Goal: Transaction & Acquisition: Subscribe to service/newsletter

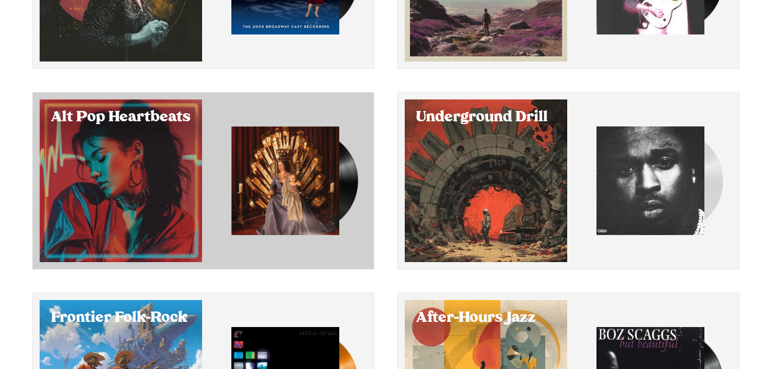
scroll to position [227, 0]
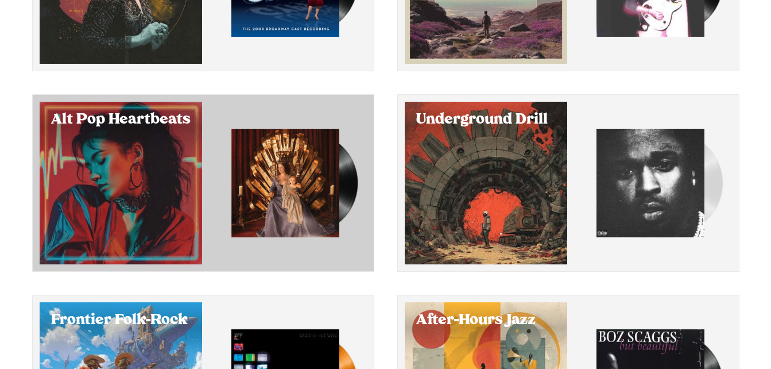
click at [165, 152] on div "Select Alt Pop Heartbeats" at bounding box center [121, 183] width 163 height 163
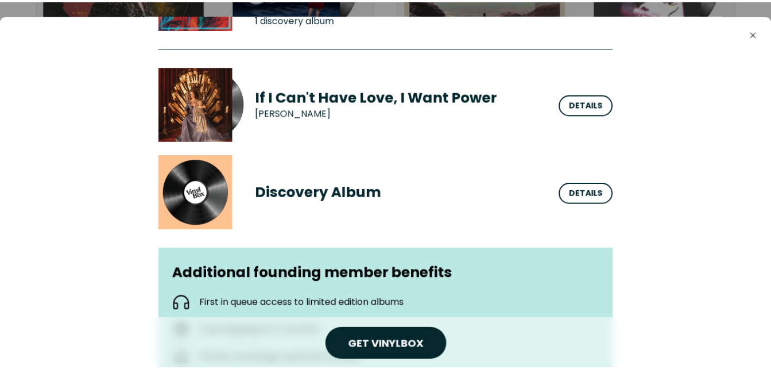
scroll to position [144, 0]
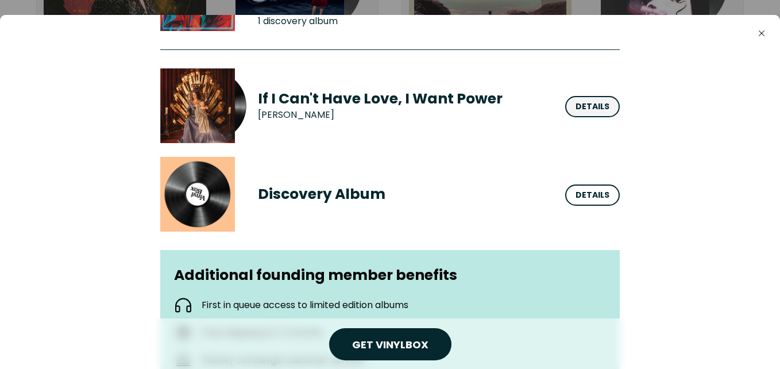
click at [595, 107] on div "Details" at bounding box center [592, 106] width 34 height 12
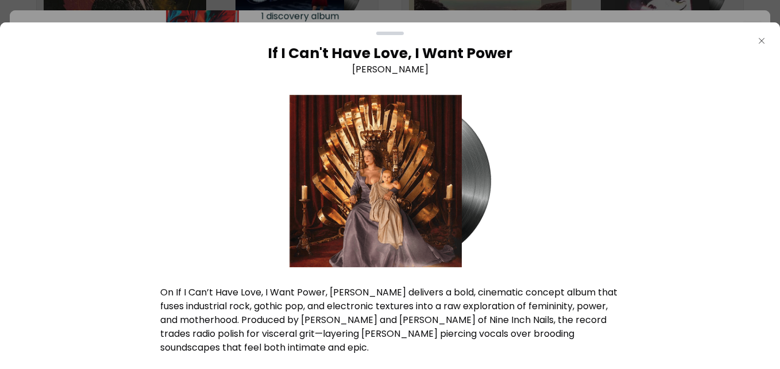
click at [763, 40] on icon "Close" at bounding box center [761, 40] width 9 height 9
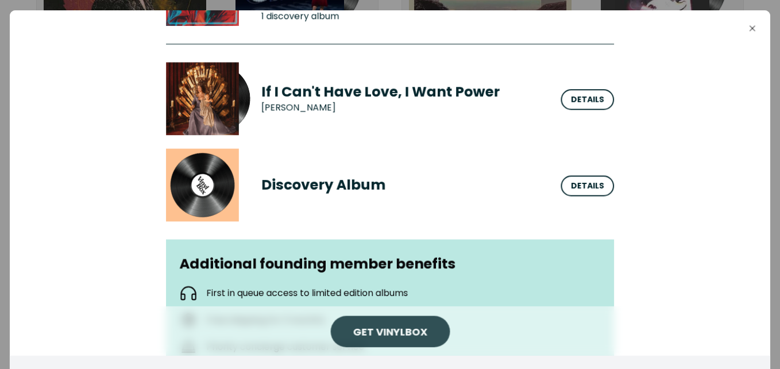
click at [404, 334] on link "Get VinylBox" at bounding box center [390, 331] width 75 height 14
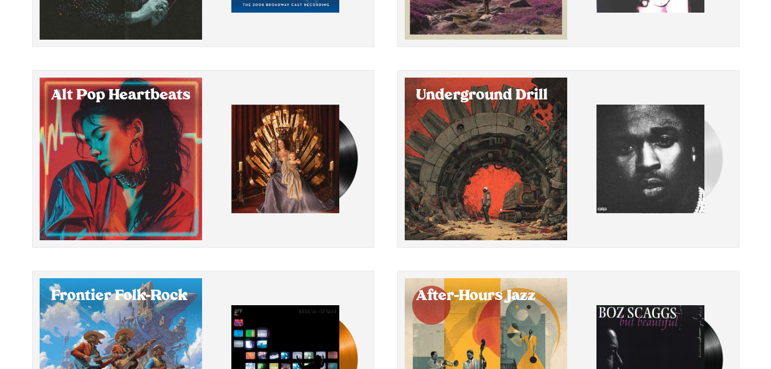
scroll to position [253, 0]
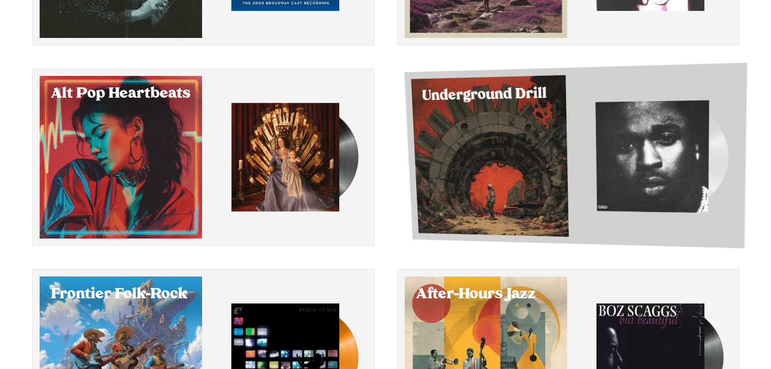
click at [459, 126] on div "Select Underground Drill" at bounding box center [490, 155] width 158 height 161
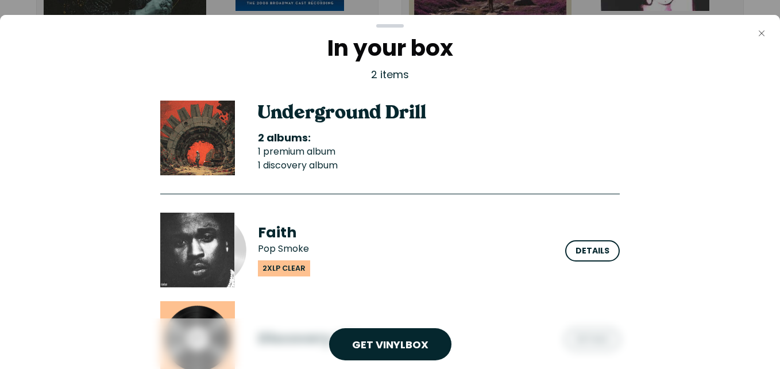
click at [760, 36] on icon "Close" at bounding box center [761, 33] width 9 height 9
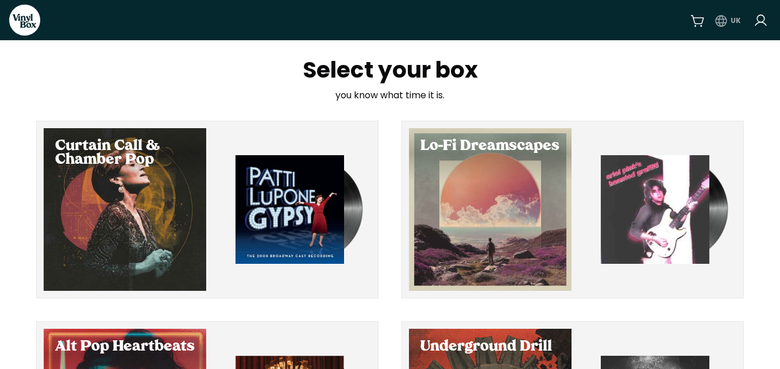
click at [729, 17] on html "VinylBox UK Select your box you know what time it is. Curtain Call & Chamber Po…" at bounding box center [390, 184] width 780 height 369
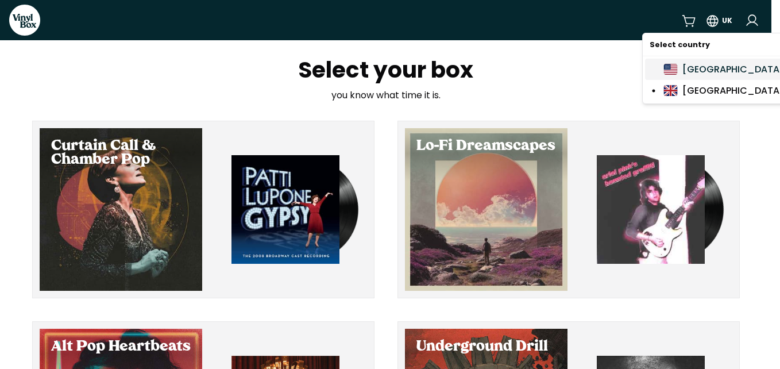
click at [722, 74] on div "[GEOGRAPHIC_DATA]" at bounding box center [723, 69] width 121 height 14
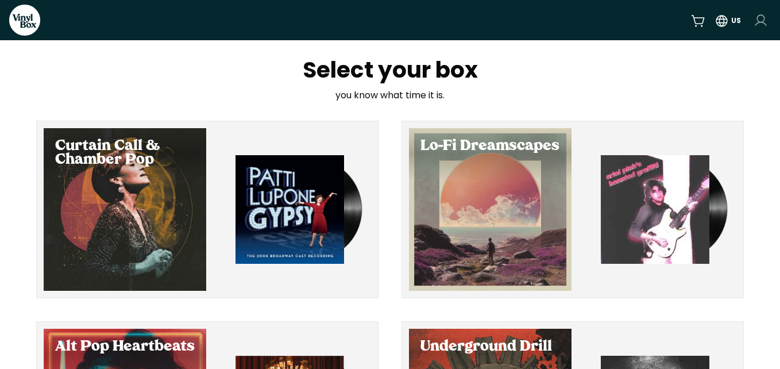
click at [749, 17] on html "VinylBox US Select your box you know what time it is. Curtain Call & Chamber Po…" at bounding box center [390, 184] width 780 height 369
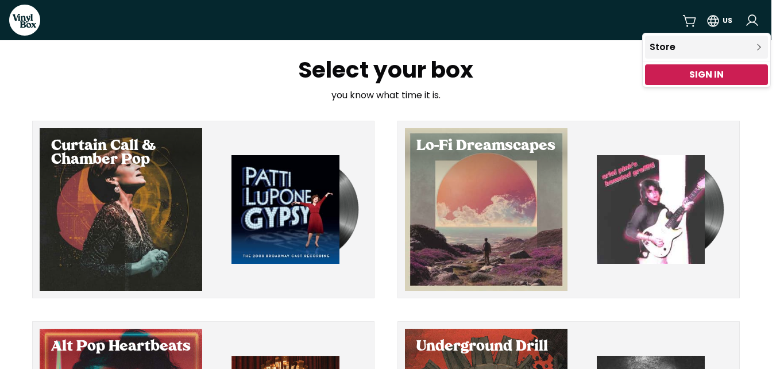
click at [699, 50] on link "Store" at bounding box center [706, 47] width 123 height 23
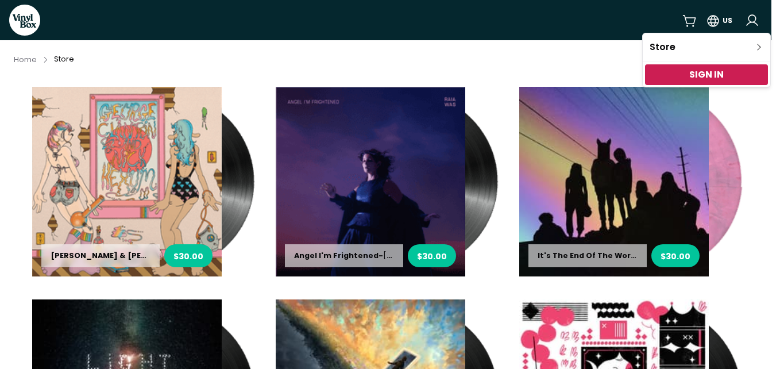
click at [377, 27] on html "VinylBox US Home Store [PERSON_NAME] & [PERSON_NAME] - [PERSON_NAME] & [PERSON_…" at bounding box center [390, 184] width 780 height 369
click at [771, 144] on html "VinylBox US Home Store [PERSON_NAME] & [PERSON_NAME] - [PERSON_NAME] & [PERSON_…" at bounding box center [390, 184] width 780 height 369
click at [749, 25] on html "VinylBox US Home Store [PERSON_NAME] & [PERSON_NAME] - [PERSON_NAME] & [PERSON_…" at bounding box center [390, 184] width 780 height 369
click at [719, 72] on link "Sign In" at bounding box center [706, 74] width 34 height 13
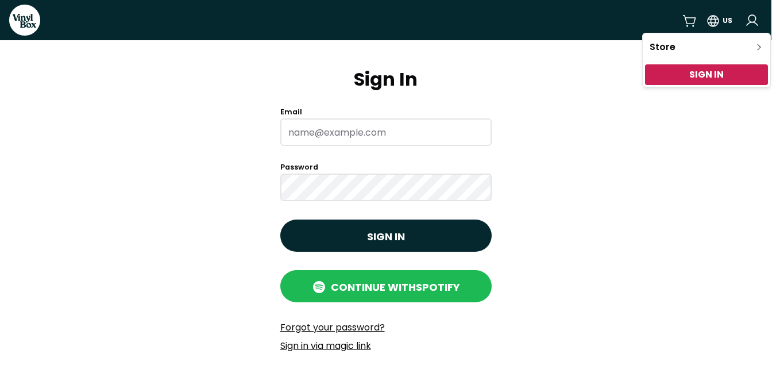
click at [595, 137] on html "VinylBox US Sign In Email Password Sign in Continue with Spotify Forgot your pa…" at bounding box center [390, 184] width 780 height 369
click at [396, 270] on html "VinylBox US Sign In Email Password Sign in Continue with Spotify Forgot your pa…" at bounding box center [390, 184] width 780 height 369
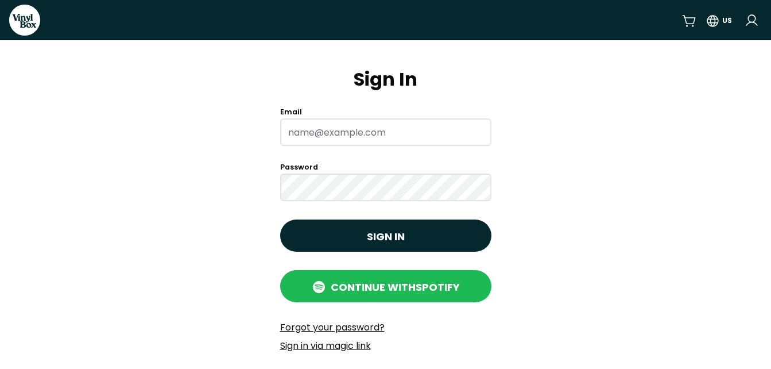
click at [396, 270] on button "Continue with Spotify" at bounding box center [385, 286] width 211 height 32
